Goal: Transaction & Acquisition: Purchase product/service

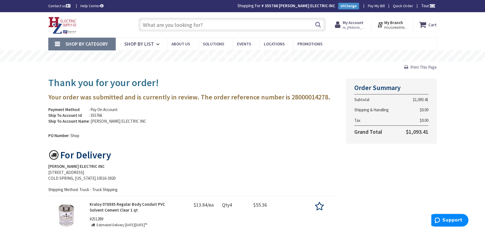
click at [146, 25] on input "text" at bounding box center [231, 25] width 187 height 14
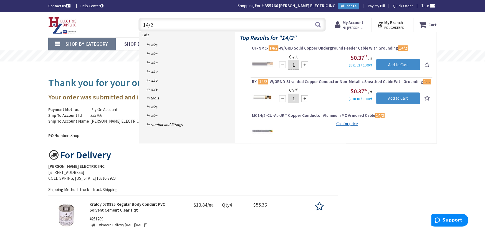
type input "14/2"
click at [81, 44] on span "Shop By Category" at bounding box center [86, 44] width 42 height 6
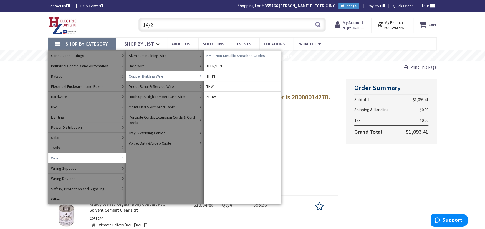
click at [214, 53] on span "NM-B Non-Metallic Sheathed Cables" at bounding box center [235, 56] width 59 height 6
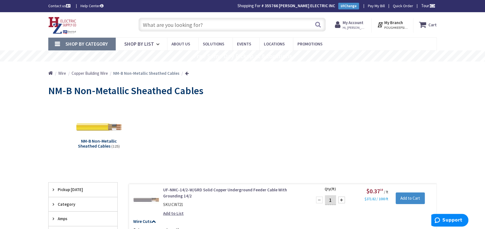
click at [146, 26] on input "text" at bounding box center [231, 25] width 187 height 14
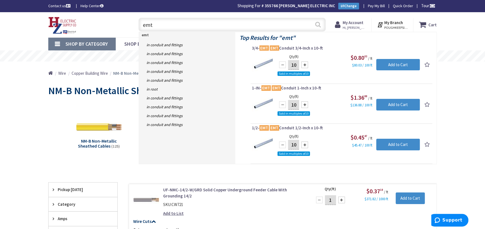
type input "emt"
click at [316, 23] on button "Search" at bounding box center [317, 24] width 7 height 12
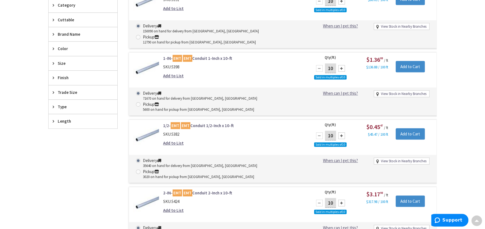
scroll to position [101, 0]
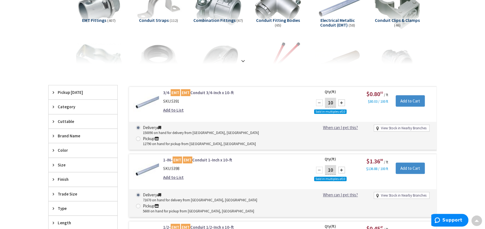
click at [190, 92] on link "3/4- EMT EMT Conduit 3/4-Inch x 10-ft" at bounding box center [233, 93] width 141 height 6
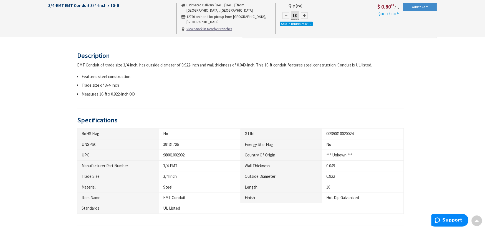
scroll to position [305, 0]
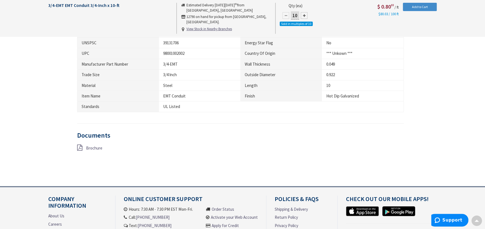
click at [81, 148] on icon at bounding box center [79, 148] width 5 height 6
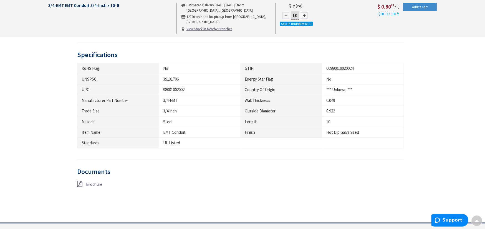
scroll to position [0, 0]
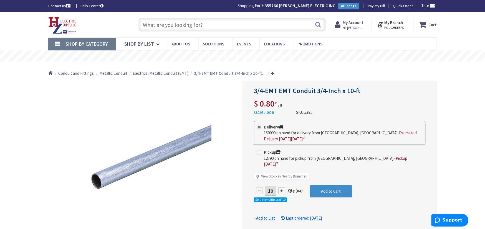
click at [93, 39] on link "Shop By Category" at bounding box center [81, 44] width 67 height 13
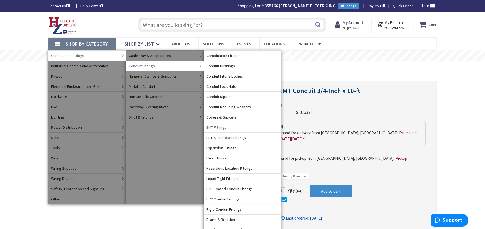
click at [225, 128] on span "EMT Fittings" at bounding box center [216, 128] width 20 height 6
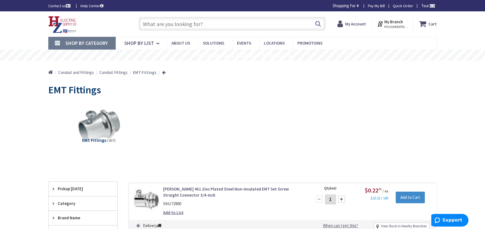
scroll to position [101, 0]
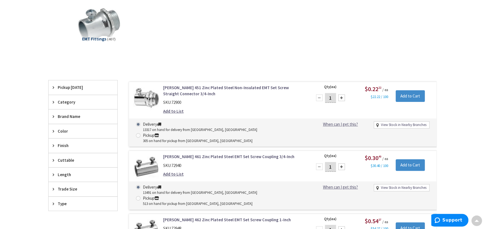
click at [181, 90] on link "Crouse-Hinds 451 Zinc Plated Steel Non-Insulated EMT Set Screw Straight Connect…" at bounding box center [233, 91] width 141 height 12
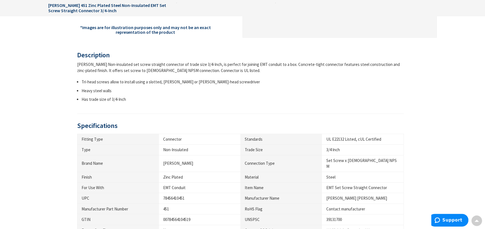
scroll to position [305, 0]
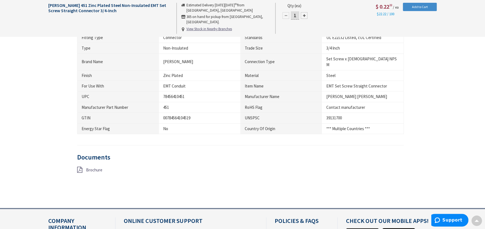
click at [81, 167] on link at bounding box center [79, 170] width 5 height 7
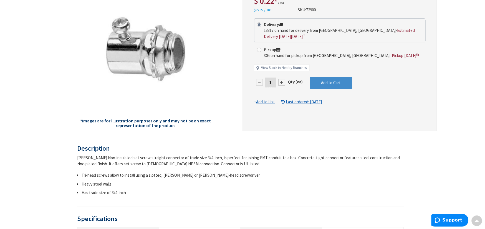
scroll to position [0, 0]
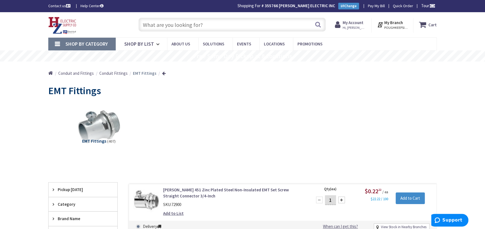
click at [71, 42] on span "Shop By Category" at bounding box center [86, 44] width 42 height 6
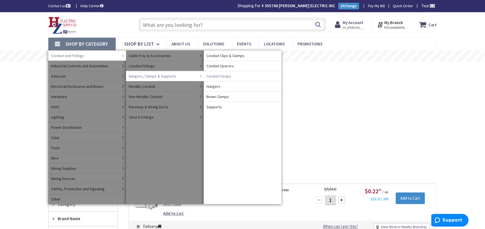
click at [214, 77] on span "Conduit Straps" at bounding box center [218, 76] width 25 height 6
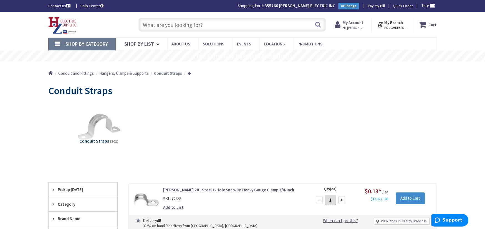
scroll to position [101, 0]
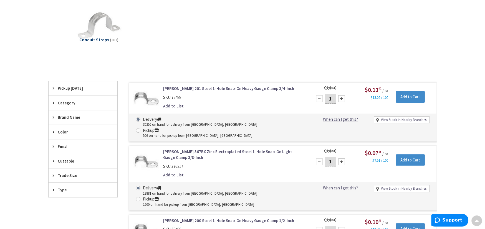
click at [200, 90] on link "[PERSON_NAME] 201 Steel 1-Hole Snap-On Heavy Gauge Clamp 3/4-Inch" at bounding box center [233, 89] width 141 height 6
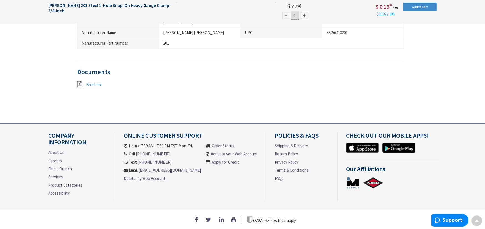
scroll to position [370, 0]
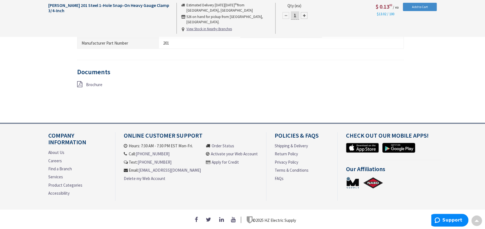
click at [80, 83] on icon at bounding box center [79, 84] width 5 height 6
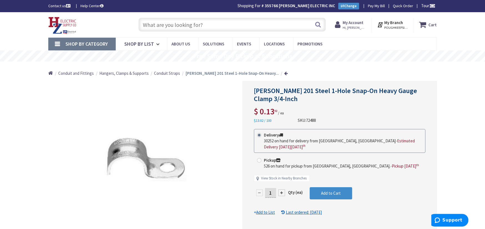
click at [150, 22] on input "text" at bounding box center [231, 25] width 187 height 14
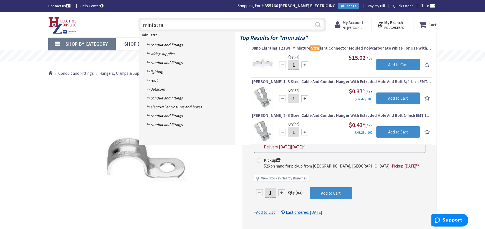
type input "mini stra"
click at [316, 22] on button "Search" at bounding box center [317, 24] width 7 height 12
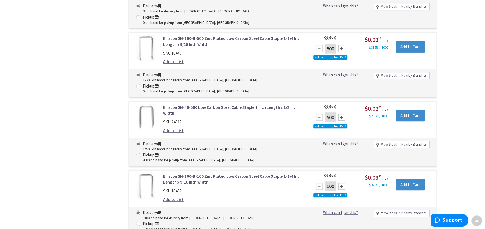
scroll to position [1932, 0]
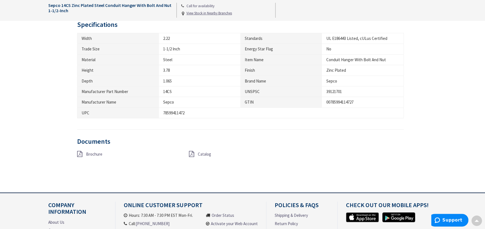
scroll to position [306, 0]
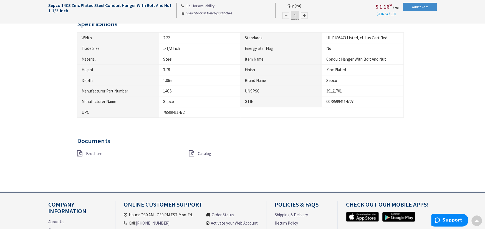
click at [79, 154] on icon at bounding box center [79, 154] width 5 height 6
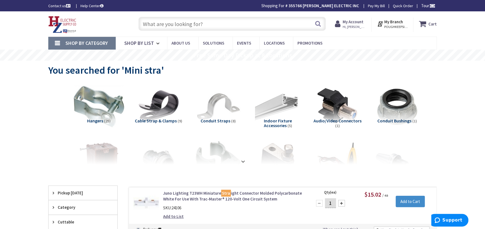
click at [107, 104] on img at bounding box center [99, 107] width 50 height 50
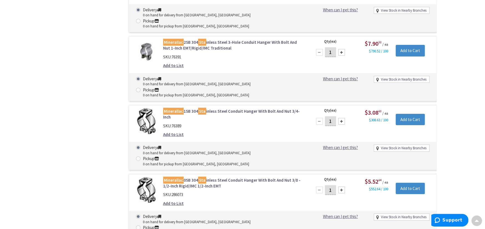
scroll to position [1432, 0]
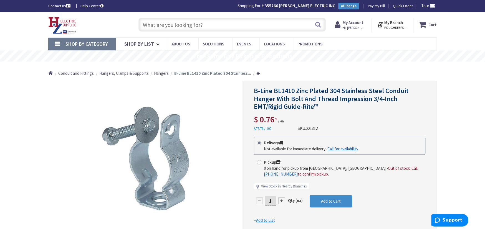
click at [158, 22] on input "text" at bounding box center [231, 25] width 187 height 14
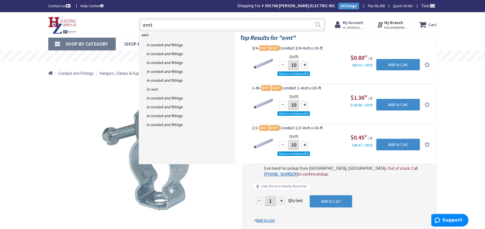
type input "emt"
click at [318, 24] on button "Search" at bounding box center [317, 24] width 7 height 12
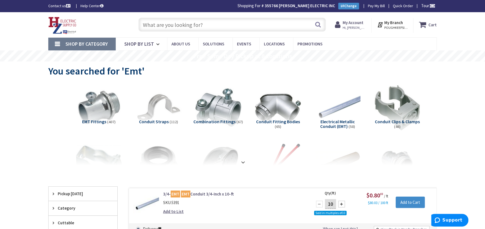
scroll to position [101, 0]
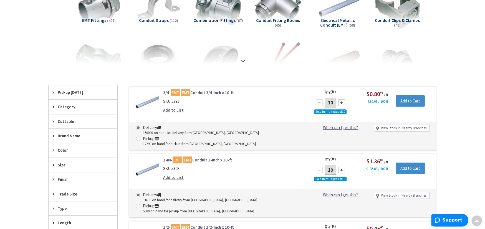
click at [200, 90] on link "3/4- EMT EMT Conduit 3/4-Inch x 10-ft" at bounding box center [233, 93] width 141 height 6
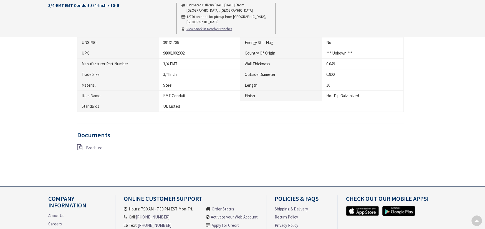
scroll to position [305, 0]
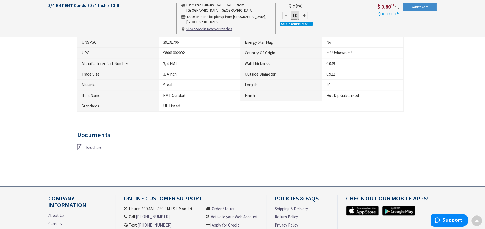
click at [80, 145] on icon at bounding box center [79, 147] width 5 height 6
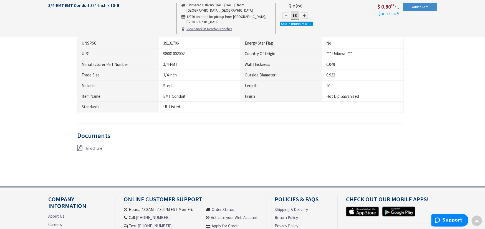
scroll to position [305, 0]
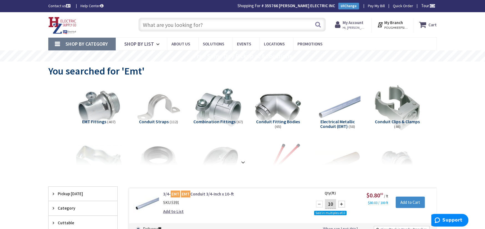
click at [101, 119] on span "EMT Fittings" at bounding box center [94, 122] width 24 height 6
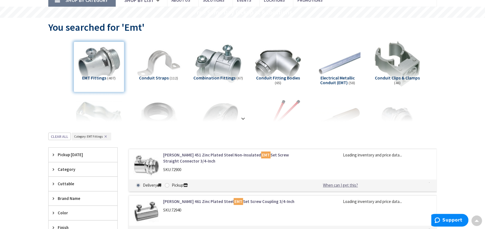
scroll to position [176, 0]
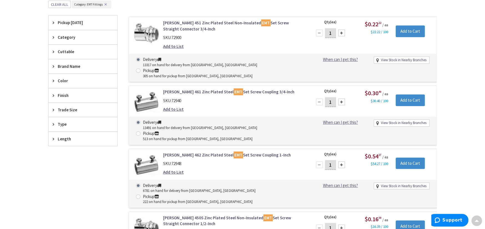
click at [200, 23] on link "Crouse-Hinds 451 Zinc Plated Steel Non-Insulated EMT Set Screw Straight Connect…" at bounding box center [233, 26] width 141 height 12
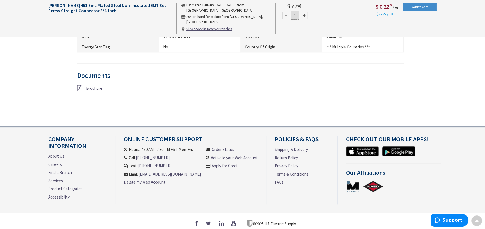
click at [80, 85] on icon at bounding box center [79, 88] width 5 height 6
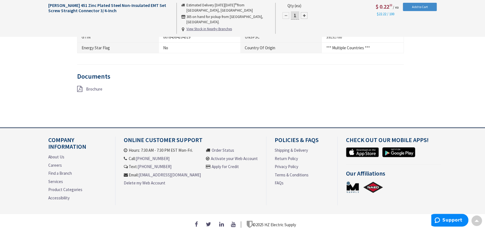
scroll to position [387, 0]
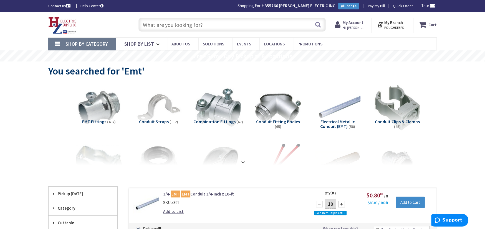
click at [158, 122] on span "Conduit Straps" at bounding box center [154, 122] width 30 height 6
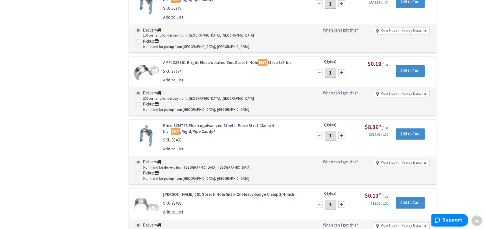
scroll to position [577, 0]
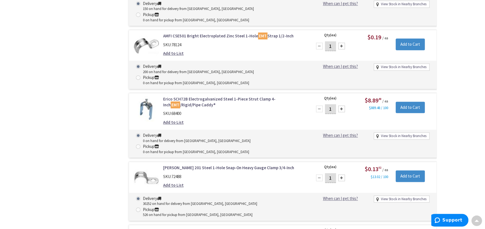
click at [177, 228] on link "Crouse-Hinds 200 Steel 1-Hole Snap-On Heavy Gauge Clamp 1/2-Inch" at bounding box center [233, 231] width 141 height 6
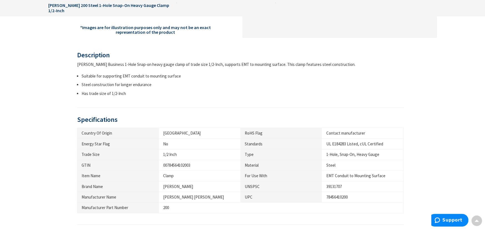
scroll to position [370, 0]
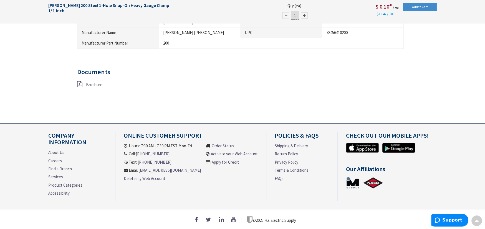
click at [81, 81] on icon at bounding box center [79, 84] width 5 height 6
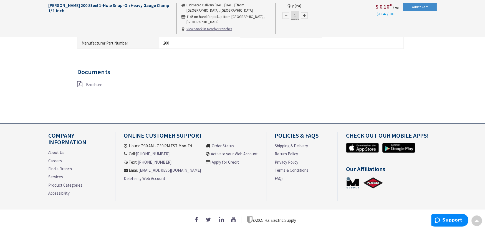
scroll to position [0, 0]
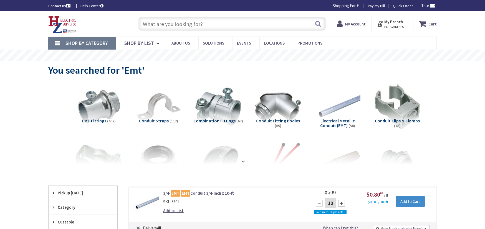
drag, startPoint x: 0, startPoint y: 0, endPoint x: 151, endPoint y: 25, distance: 152.9
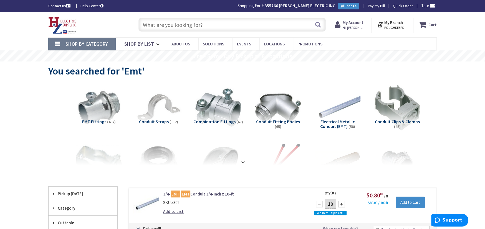
click at [151, 25] on input "text" at bounding box center [231, 25] width 187 height 14
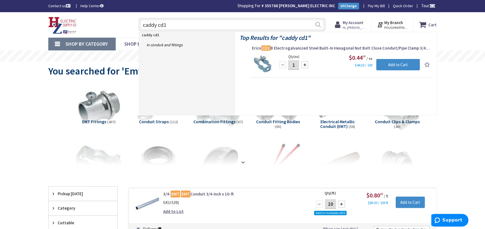
type input "caddy cd1"
click at [317, 25] on button "Search" at bounding box center [317, 24] width 7 height 12
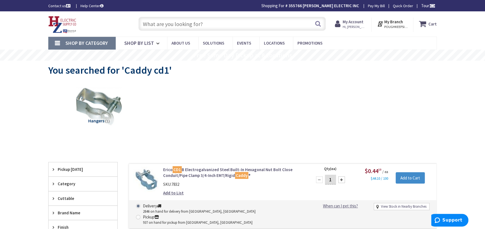
click at [205, 173] on link "Erico CD1 B Electrogalvanized Steel Built-In Hexagonal Nut Bolt Close Conduit/P…" at bounding box center [233, 173] width 141 height 12
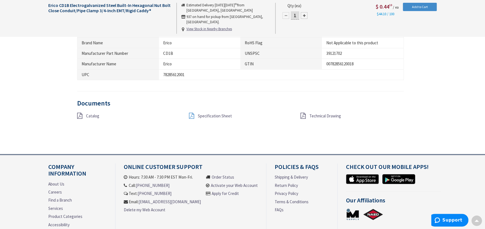
scroll to position [407, 0]
click at [190, 115] on icon at bounding box center [191, 116] width 5 height 6
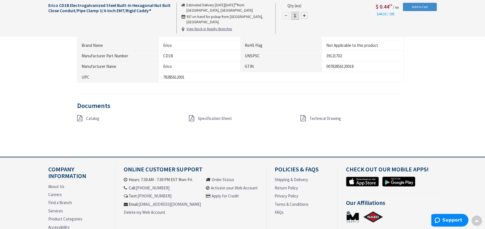
click at [78, 118] on icon at bounding box center [79, 118] width 5 height 6
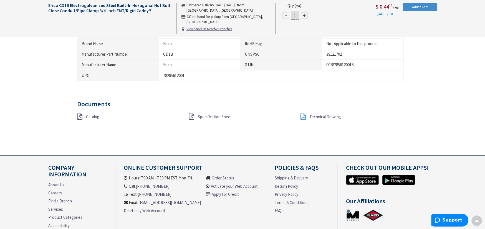
scroll to position [407, 0]
click at [79, 116] on icon at bounding box center [79, 117] width 5 height 6
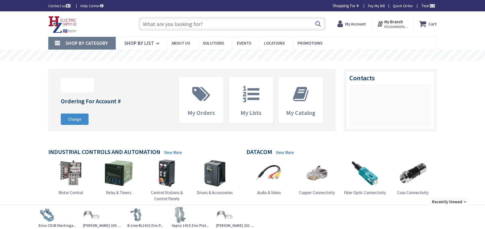
click at [367, 24] on div "My Account" at bounding box center [352, 24] width 40 height 14
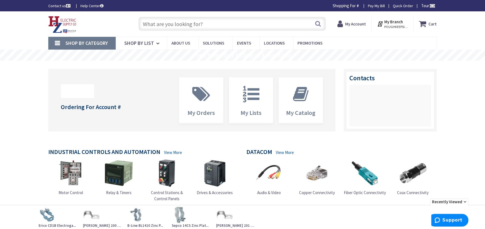
click at [362, 25] on strong "My Account" at bounding box center [355, 23] width 21 height 5
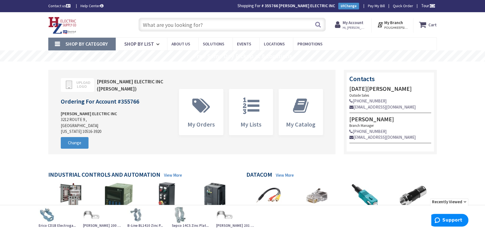
click at [144, 25] on input "text" at bounding box center [231, 25] width 187 height 14
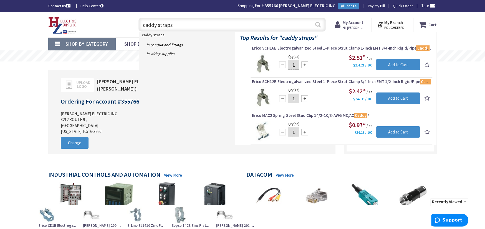
type input "caddy straps"
click at [318, 25] on button "Search" at bounding box center [317, 24] width 7 height 12
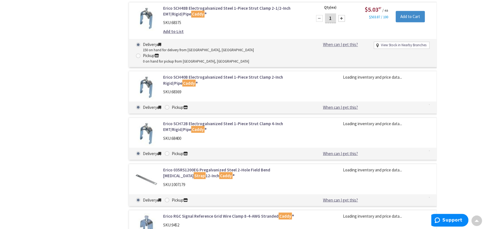
scroll to position [935, 0]
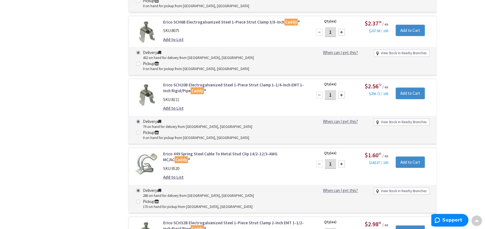
drag, startPoint x: 0, startPoint y: 0, endPoint x: 212, endPoint y: 101, distance: 234.9
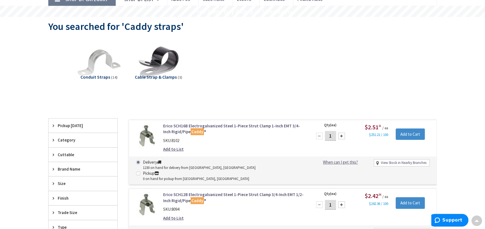
scroll to position [0, 0]
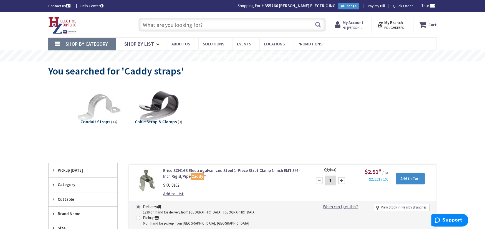
click at [147, 26] on input "text" at bounding box center [231, 25] width 187 height 14
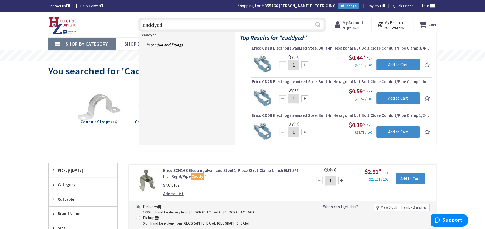
type input "caddycd"
click at [317, 23] on button "Search" at bounding box center [317, 24] width 7 height 12
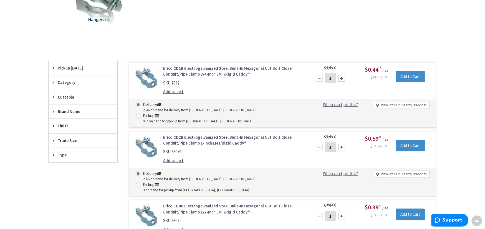
scroll to position [102, 0]
click at [213, 73] on link "Erico CD1B Electrogalvanized Steel Built-In Hexagonal Nut Bolt Close Conduit/Pi…" at bounding box center [233, 71] width 141 height 12
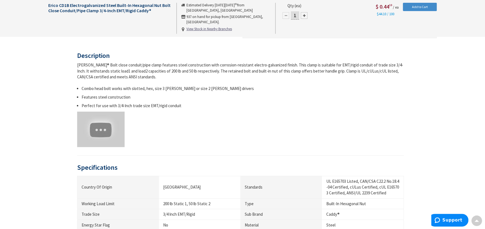
scroll to position [407, 0]
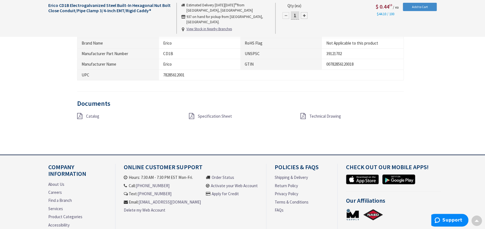
click at [190, 117] on icon at bounding box center [191, 116] width 5 height 6
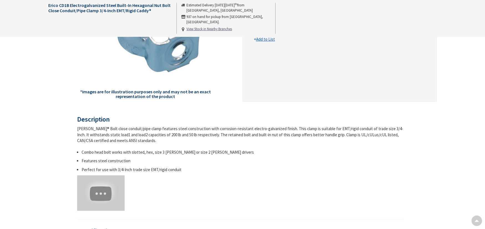
scroll to position [99, 0]
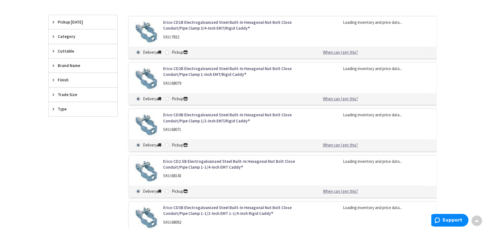
click at [189, 72] on link "Erico CD2B Electrogalvanized Steel Built-In Hexagonal Nut Bolt Close Conduit/Pi…" at bounding box center [233, 72] width 141 height 12
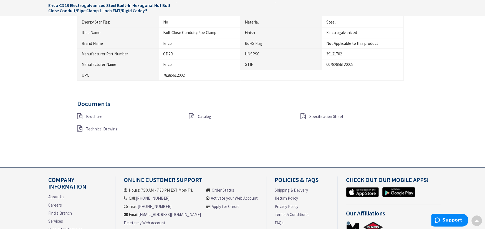
scroll to position [407, 0]
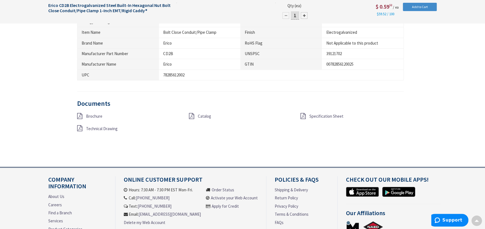
click at [304, 114] on icon at bounding box center [302, 116] width 5 height 6
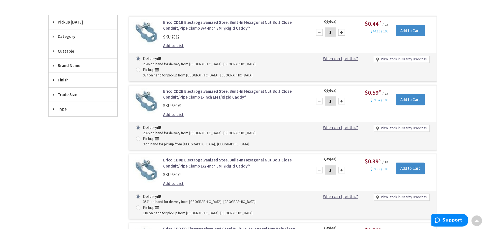
click at [214, 157] on link "Erico CD0B Electrogalvanized Steel Built-In Hexagonal Nut Bolt Close Conduit/Pi…" at bounding box center [233, 163] width 141 height 12
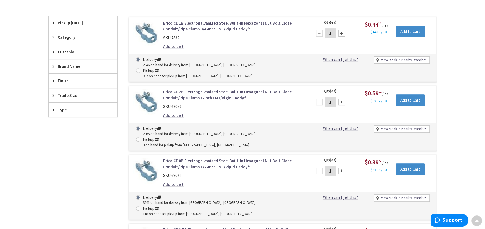
scroll to position [148, 0]
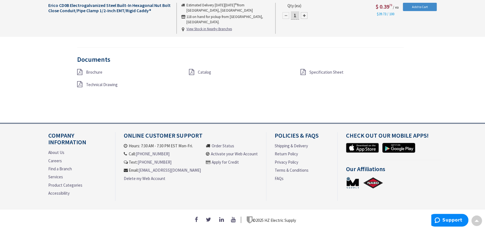
scroll to position [453, 0]
click at [302, 71] on icon at bounding box center [302, 72] width 5 height 6
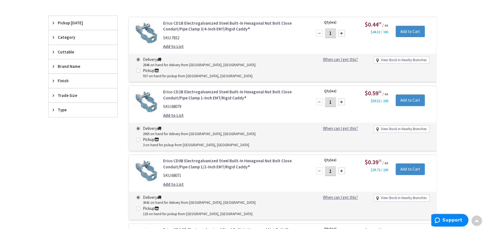
scroll to position [148, 0]
click at [185, 227] on link "Erico CD2.5B Electrogalvanized Steel Built-In Hexagonal Nut Bolt Close Conduit/…" at bounding box center [233, 233] width 141 height 12
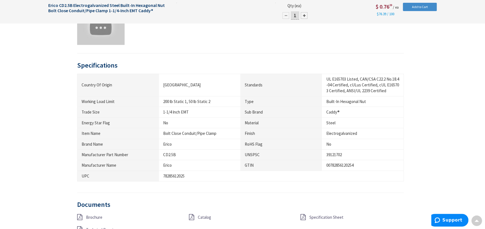
scroll to position [453, 0]
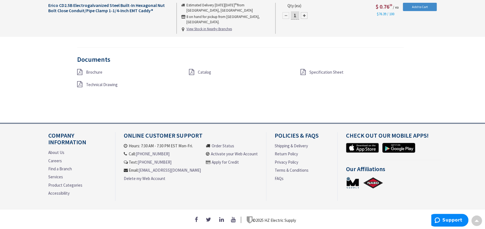
click at [302, 71] on icon at bounding box center [302, 72] width 5 height 6
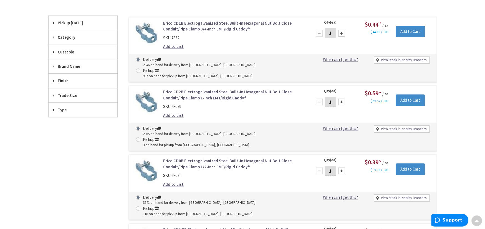
scroll to position [148, 0]
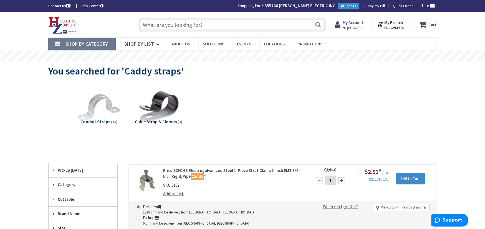
click at [149, 26] on input "text" at bounding box center [231, 25] width 187 height 14
click at [151, 26] on input "text" at bounding box center [231, 25] width 187 height 14
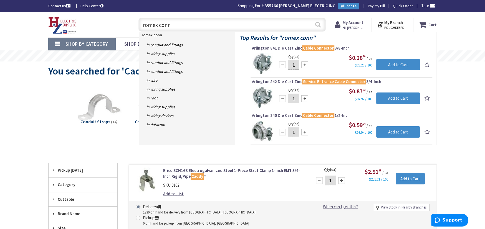
type input "romex conn"
click at [317, 24] on button "Search" at bounding box center [317, 24] width 7 height 12
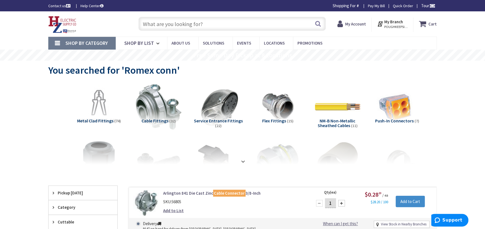
scroll to position [101, 0]
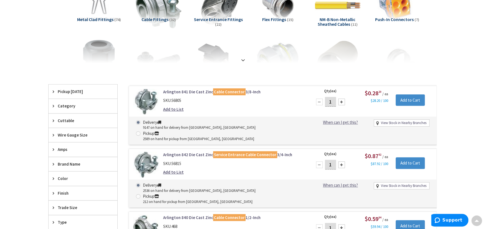
click at [171, 91] on link "Arlington 841 Die Cast Zinc Cable Connector 3/8-Inch" at bounding box center [233, 92] width 141 height 6
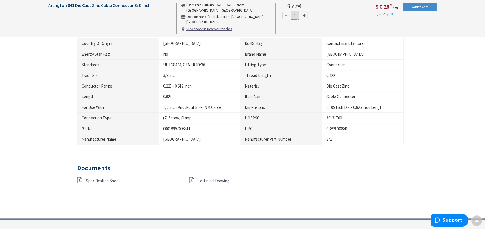
click at [80, 181] on icon at bounding box center [79, 180] width 5 height 6
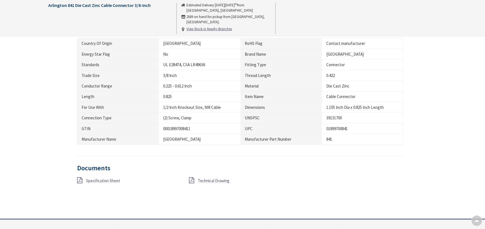
click at [191, 179] on icon at bounding box center [191, 180] width 5 height 6
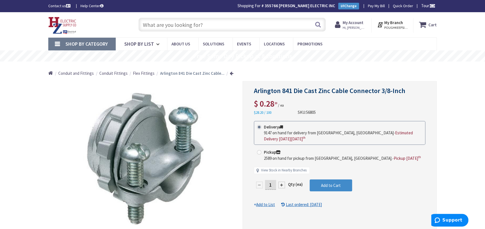
click at [74, 75] on span "Conduit and Fittings" at bounding box center [75, 73] width 35 height 5
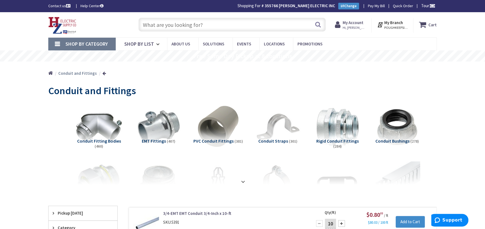
click at [153, 23] on input "text" at bounding box center [231, 25] width 187 height 14
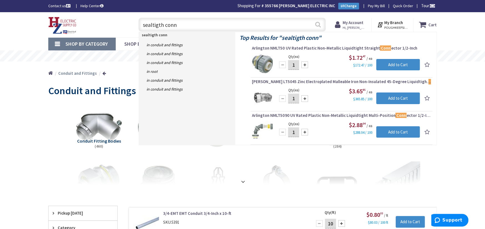
type input "sealtigth conn"
click at [316, 24] on button "Search" at bounding box center [317, 24] width 7 height 12
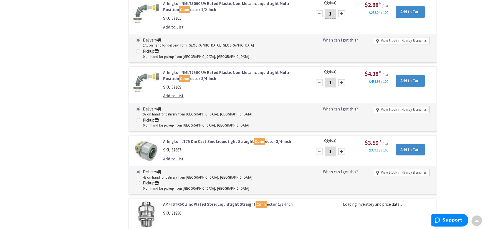
scroll to position [306, 0]
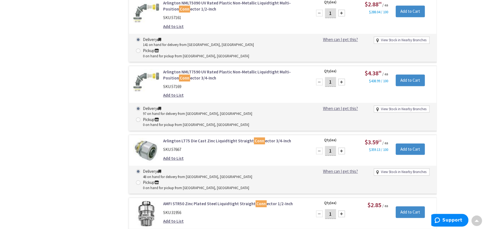
click at [184, 138] on link "Arlington LT75 Die Cast Zinc Liquidtight Straight Conn ector 3/4-Inch" at bounding box center [233, 141] width 141 height 6
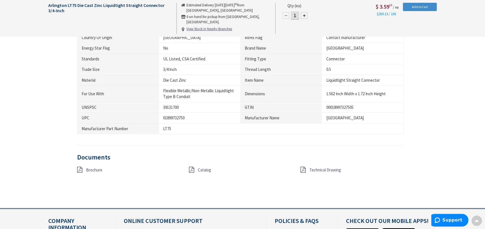
scroll to position [306, 0]
click at [80, 171] on icon at bounding box center [79, 170] width 5 height 6
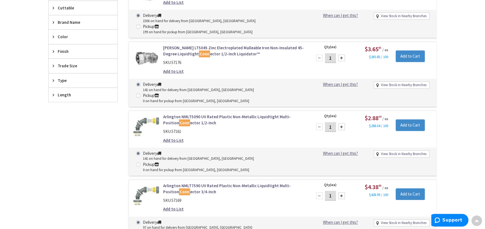
scroll to position [69, 0]
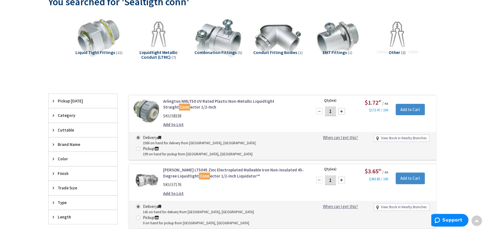
click at [182, 167] on link "Crouse-Hinds LT5045 Zinc Electroplated Malleable Iron Non-Insulated 45-Degree L…" at bounding box center [233, 173] width 141 height 12
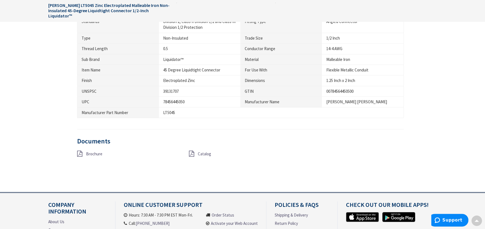
scroll to position [444, 0]
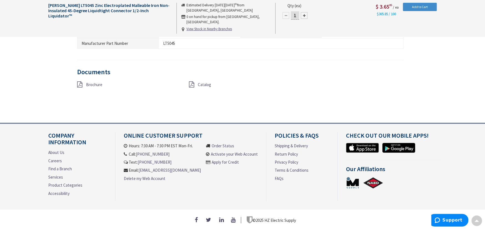
click at [79, 82] on icon at bounding box center [79, 85] width 5 height 6
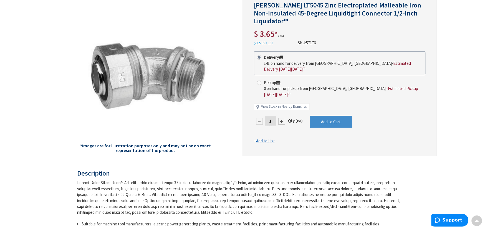
scroll to position [0, 0]
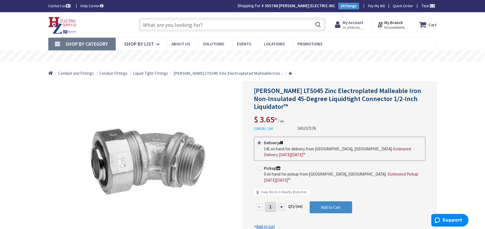
click at [75, 43] on span "Shop By Category" at bounding box center [86, 44] width 42 height 6
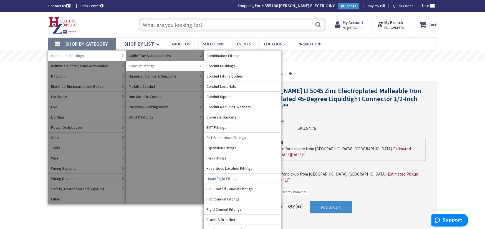
click at [232, 179] on span "Liquid Tight Fittings" at bounding box center [222, 179] width 32 height 6
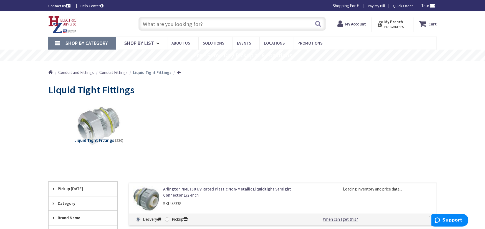
click at [65, 42] on span "Shop By Category" at bounding box center [86, 43] width 42 height 6
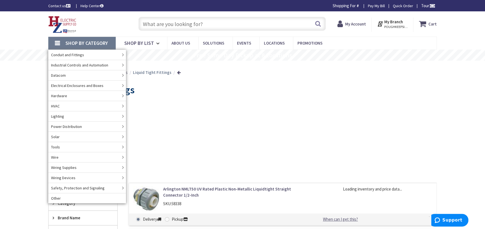
click at [69, 40] on span "Shop By Category" at bounding box center [86, 43] width 42 height 6
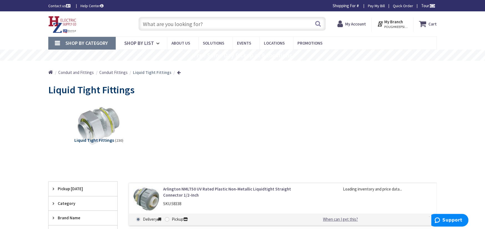
click at [69, 40] on span "Shop By Category" at bounding box center [86, 43] width 42 height 6
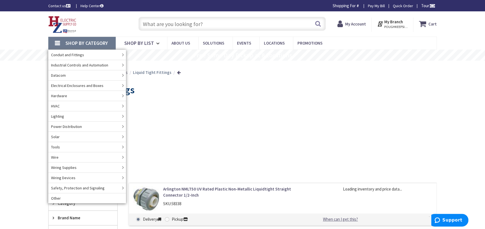
click at [73, 40] on span "Shop By Category" at bounding box center [86, 43] width 42 height 6
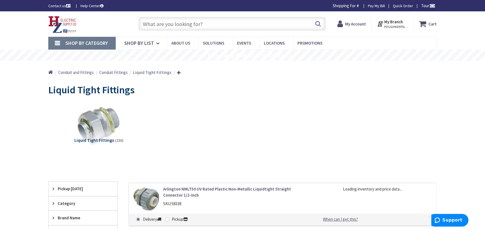
click at [73, 40] on span "Shop By Category" at bounding box center [86, 43] width 42 height 6
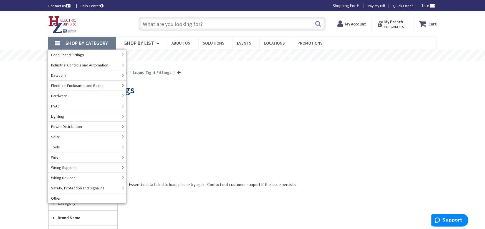
click at [148, 21] on input "text" at bounding box center [231, 24] width 187 height 14
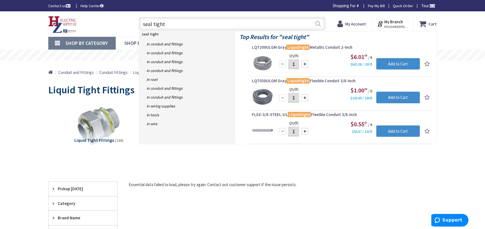
type input "seal tight"
click at [318, 25] on button "Search" at bounding box center [317, 23] width 7 height 12
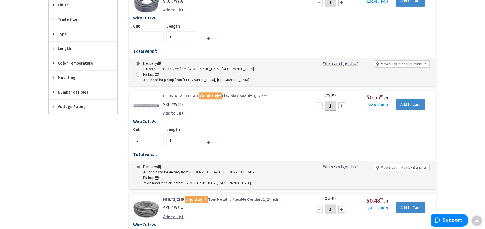
scroll to position [407, 0]
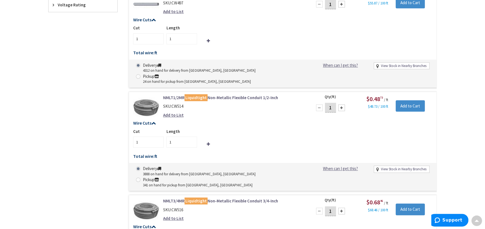
click at [212, 198] on link "NMLT3/4MR Liquidtight Non-Metallic Flexible Conduit 3/4-Inch" at bounding box center [233, 201] width 141 height 6
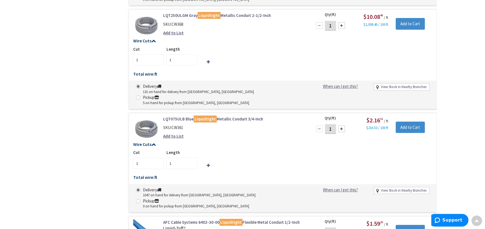
scroll to position [1937, 0]
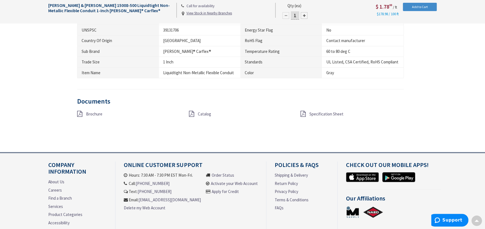
scroll to position [415, 0]
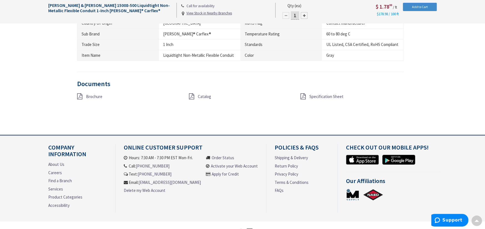
click at [78, 93] on icon at bounding box center [79, 96] width 5 height 6
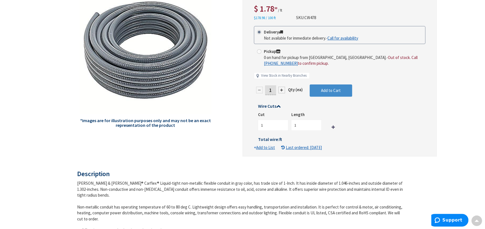
scroll to position [0, 0]
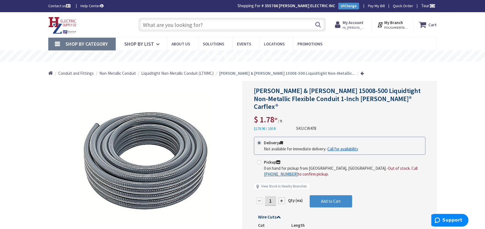
click at [143, 74] on span "Liquidtight Non-Metallic Conduit (LTNMC)" at bounding box center [177, 73] width 72 height 5
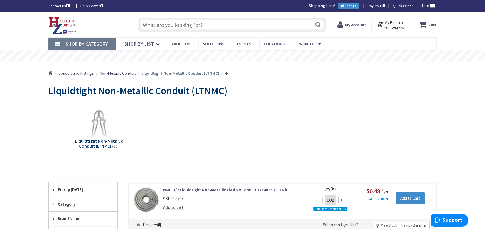
scroll to position [101, 0]
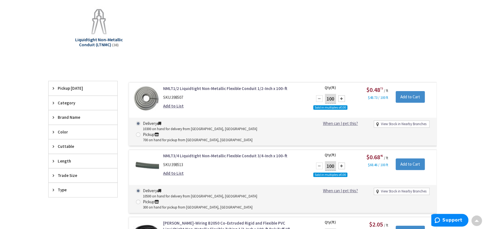
click at [179, 87] on link "NMLT1/2 Liquidtight Non-Metallic Flexible Conduit 1/2-Inch x 100-ft" at bounding box center [233, 89] width 141 height 6
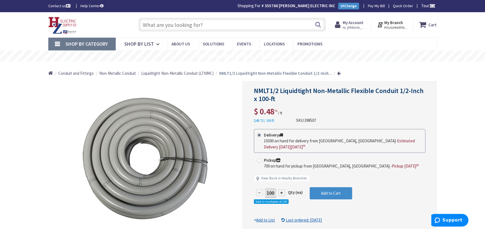
click at [76, 43] on span "Shop By Category" at bounding box center [86, 44] width 42 height 6
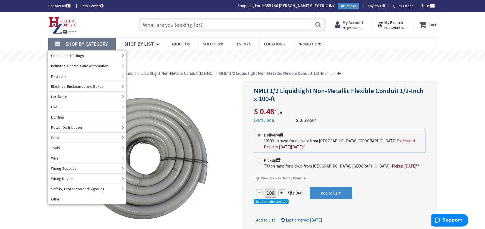
click at [145, 25] on input "text" at bounding box center [231, 25] width 187 height 14
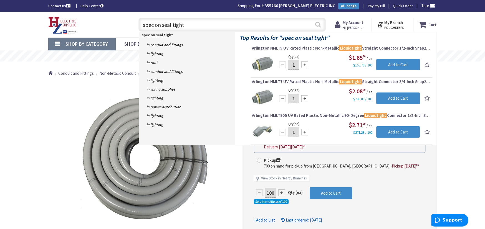
type input "spec on seal tight"
click at [317, 25] on button "Search" at bounding box center [317, 24] width 7 height 12
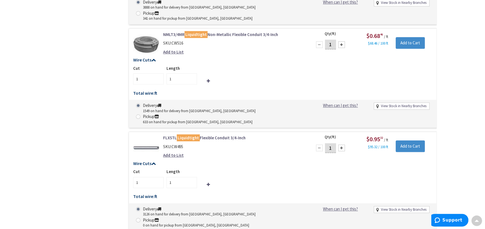
scroll to position [2124, 0]
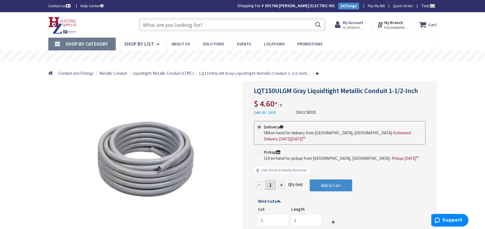
click at [150, 26] on input "text" at bounding box center [231, 25] width 187 height 14
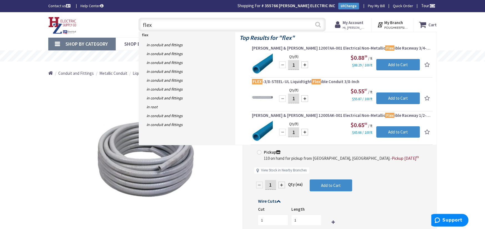
type input "flex"
click at [317, 22] on button "Search" at bounding box center [317, 24] width 7 height 12
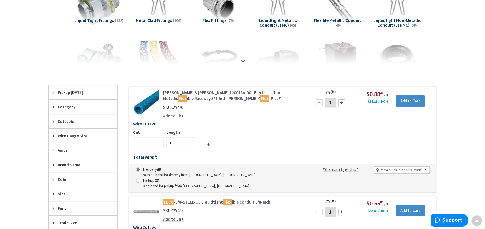
click at [176, 199] on link "FLEX -3/8-STEEL-UL Liquidtight Flex ible Conduit 3/8-Inch" at bounding box center [233, 202] width 141 height 6
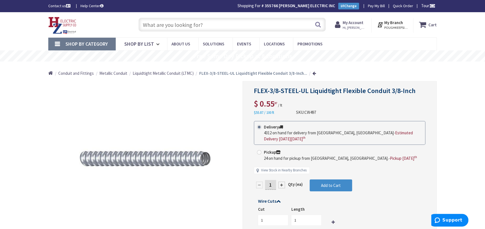
click at [94, 43] on span "Shop By Category" at bounding box center [86, 44] width 42 height 6
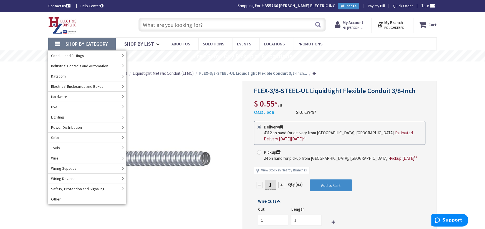
click at [148, 23] on input "text" at bounding box center [231, 25] width 187 height 14
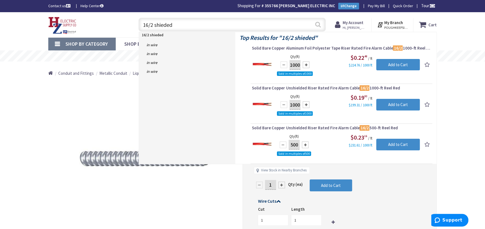
type input "16/2 shieded"
click at [317, 25] on button "Search" at bounding box center [317, 24] width 7 height 12
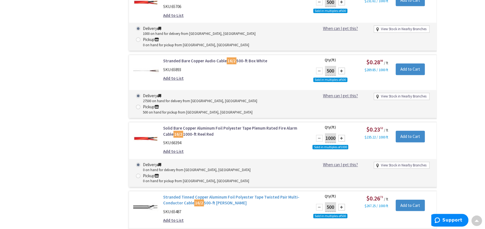
scroll to position [305, 0]
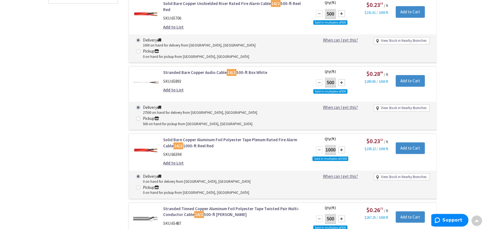
click at [169, 206] on link "Stranded Tinned Copper Aluminum Foil Polyester Tape Twisted Pair Multi-Conducto…" at bounding box center [233, 212] width 141 height 12
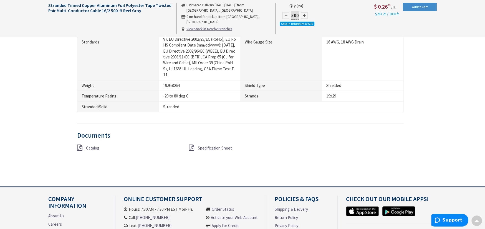
scroll to position [508, 0]
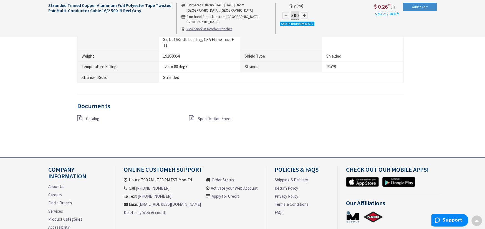
click at [191, 118] on icon at bounding box center [191, 118] width 5 height 6
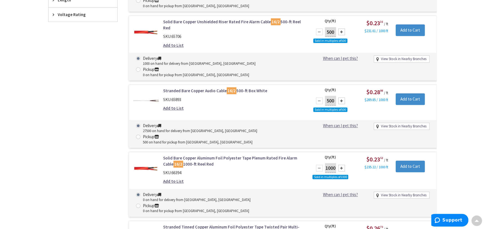
click at [187, 224] on link "Stranded Tinned Copper Aluminum Foil Polyester Tape Twisted Pair Multi-Conducto…" at bounding box center [233, 230] width 141 height 12
click at [187, 225] on link "Stranded Tinned Copper Aluminum Foil Polyester Tape Twisted Pair Multi-Conducto…" at bounding box center [233, 231] width 141 height 12
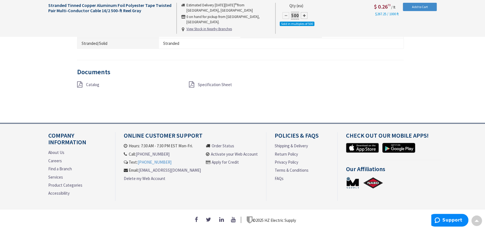
scroll to position [544, 0]
click at [80, 81] on icon at bounding box center [79, 84] width 5 height 6
click at [191, 83] on icon at bounding box center [191, 84] width 5 height 6
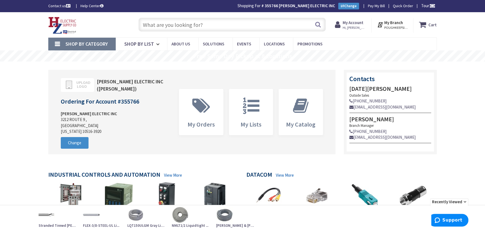
click at [94, 42] on span "Shop By Category" at bounding box center [86, 44] width 42 height 6
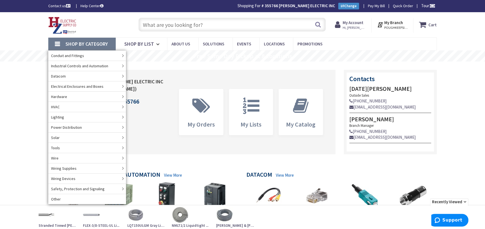
click at [154, 24] on input "text" at bounding box center [231, 25] width 187 height 14
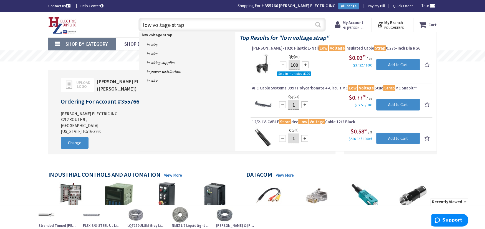
type input "low voltage strap"
click at [317, 25] on button "Search" at bounding box center [317, 24] width 7 height 12
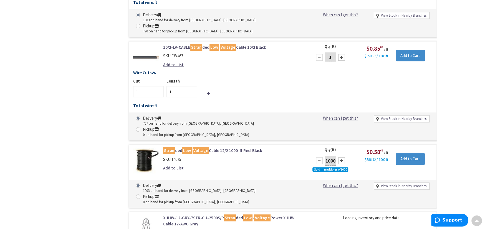
scroll to position [101, 0]
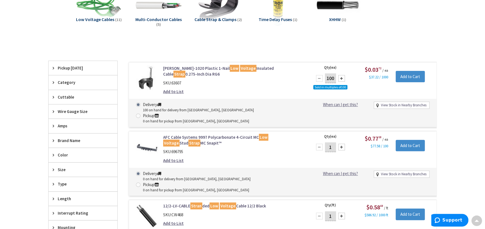
click at [183, 67] on link "Sturgeon CC-1020 Plastic 1-Nail Low Voltage Insulated Cable Strap 0.275-Inch Di…" at bounding box center [233, 71] width 141 height 12
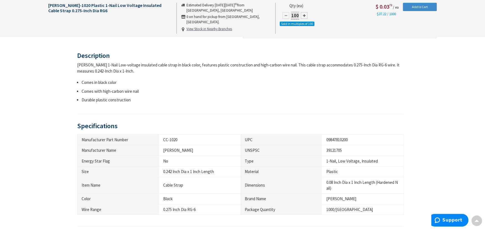
scroll to position [305, 0]
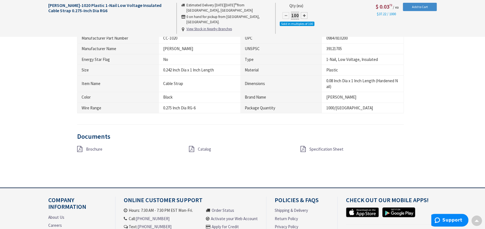
click at [304, 150] on icon at bounding box center [302, 149] width 5 height 6
